Goal: Task Accomplishment & Management: Complete application form

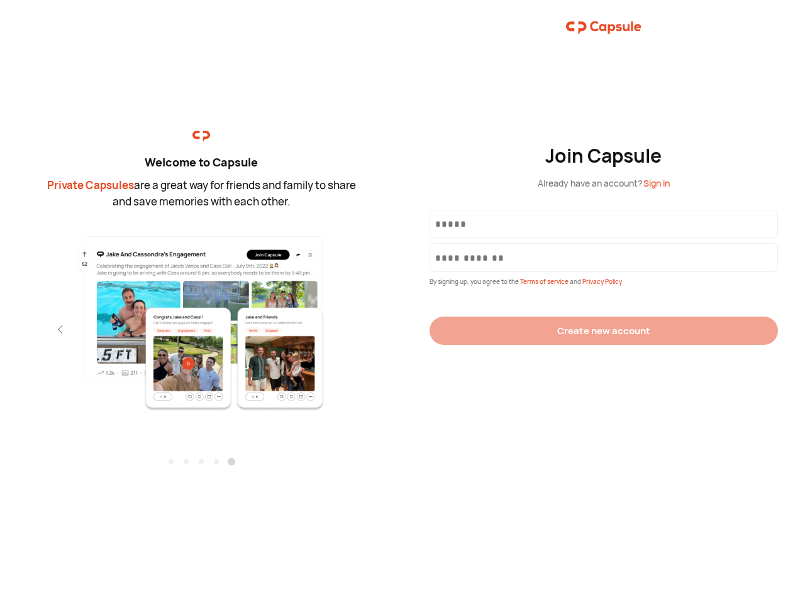
click at [402, 302] on div "Join Capsule Already have an account? Sign in By signing up, you agree to the T…" at bounding box center [603, 301] width 402 height 603
click at [201, 319] on img at bounding box center [201, 322] width 275 height 177
click at [0, 329] on div "Welcome to Capsule Private Capsules are a great way for friends and family to s…" at bounding box center [201, 301] width 402 height 603
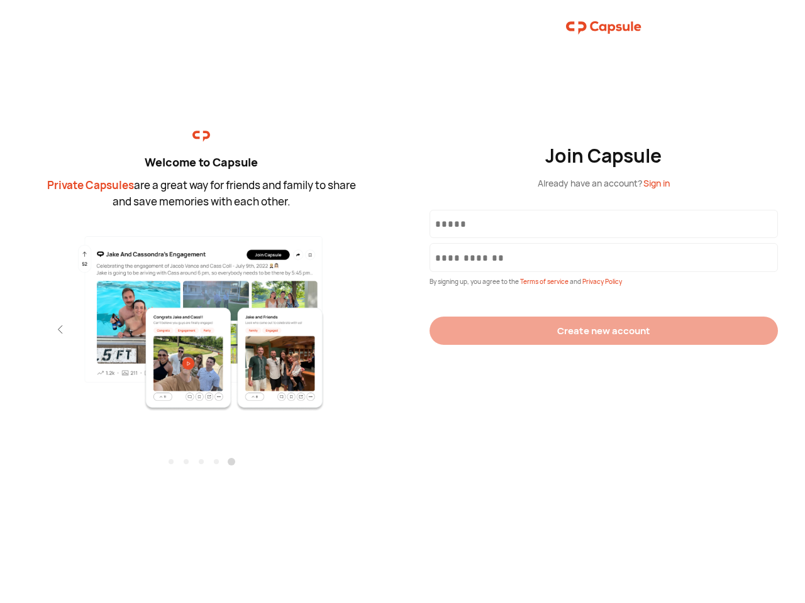
click at [0, 329] on div "Welcome to Capsule Private Capsules are a great way for friends and family to s…" at bounding box center [201, 301] width 402 height 603
click at [38, 329] on div "Welcome to Capsule Private Capsules are a great way for friends and family to s…" at bounding box center [201, 301] width 402 height 603
